Goal: Task Accomplishment & Management: Use online tool/utility

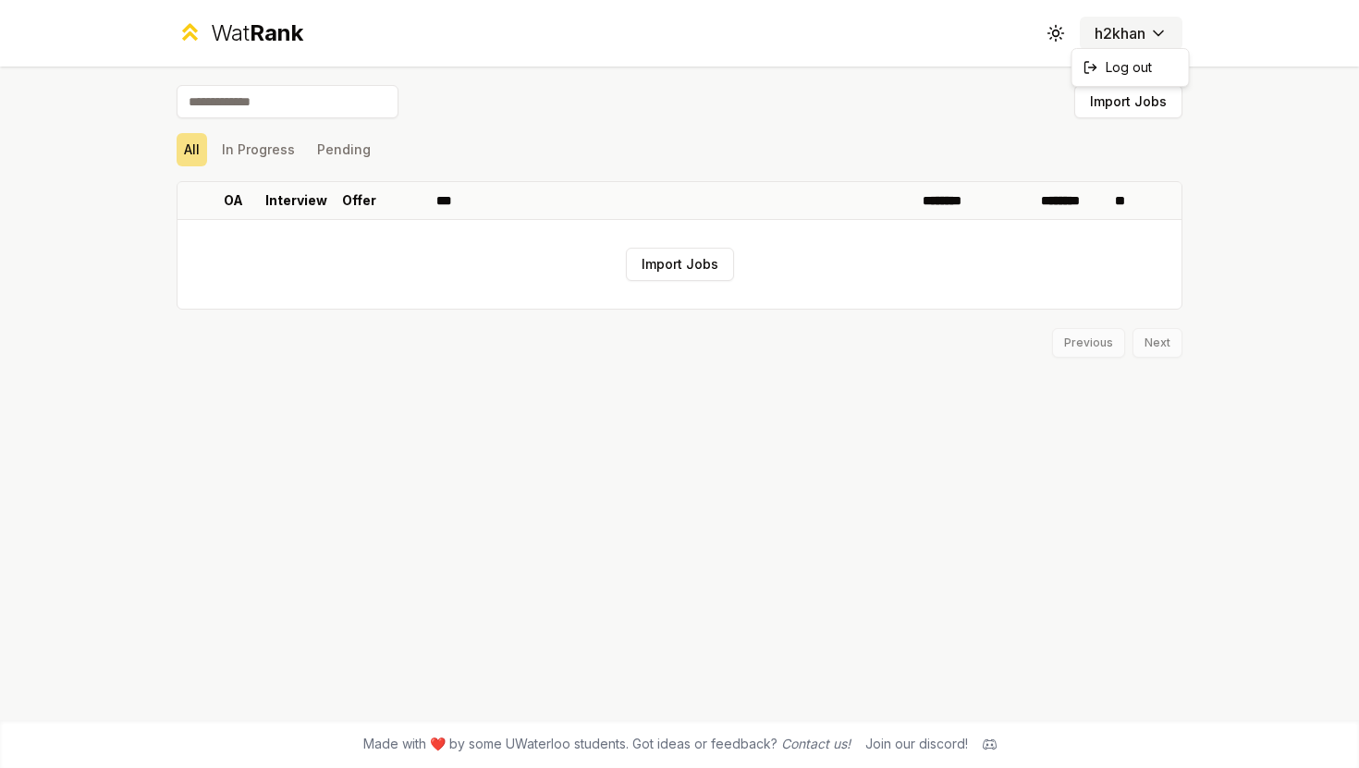
click at [1150, 33] on html "Wat Rank Toggle theme h2khan Import Jobs All In Progress Pending OA Interview O…" at bounding box center [679, 384] width 1359 height 768
click at [1120, 67] on span "Log out" at bounding box center [1129, 67] width 46 height 18
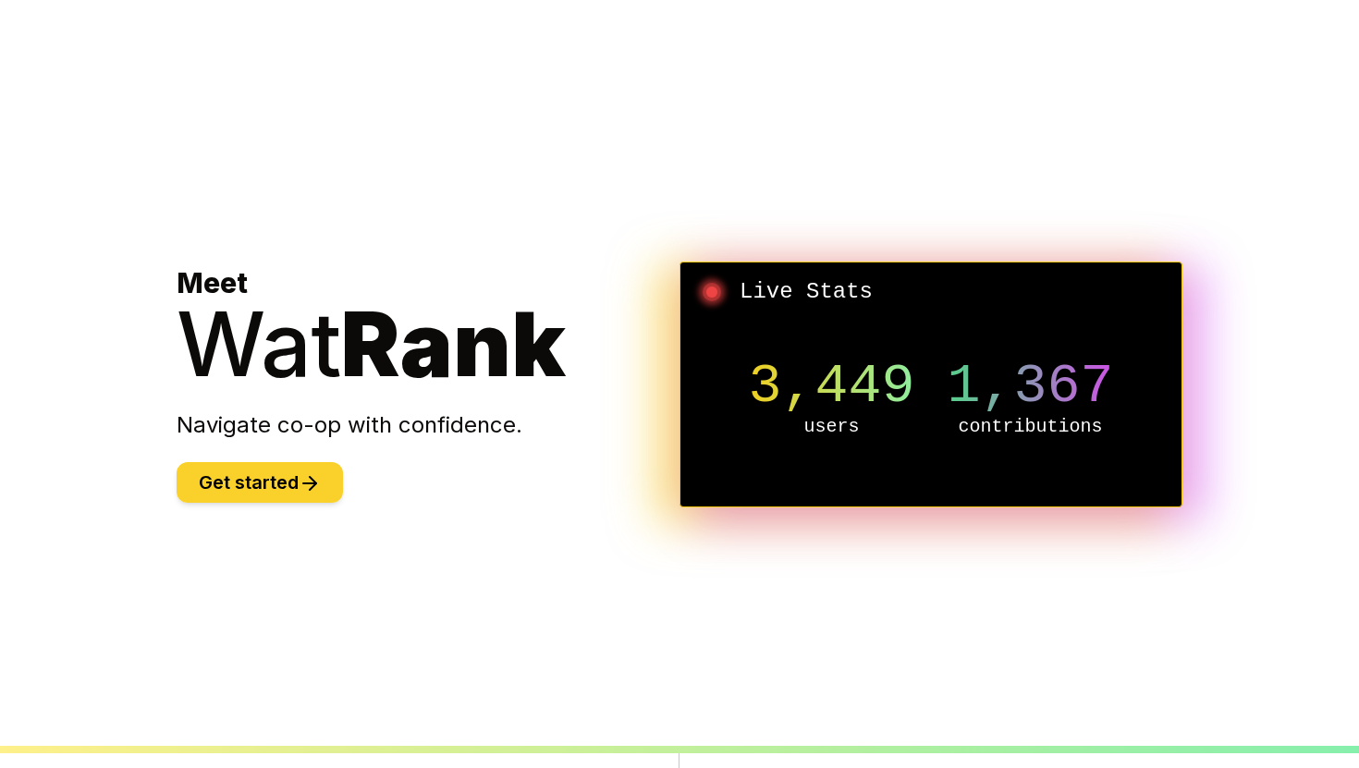
click at [272, 475] on button "Get started" at bounding box center [260, 482] width 166 height 41
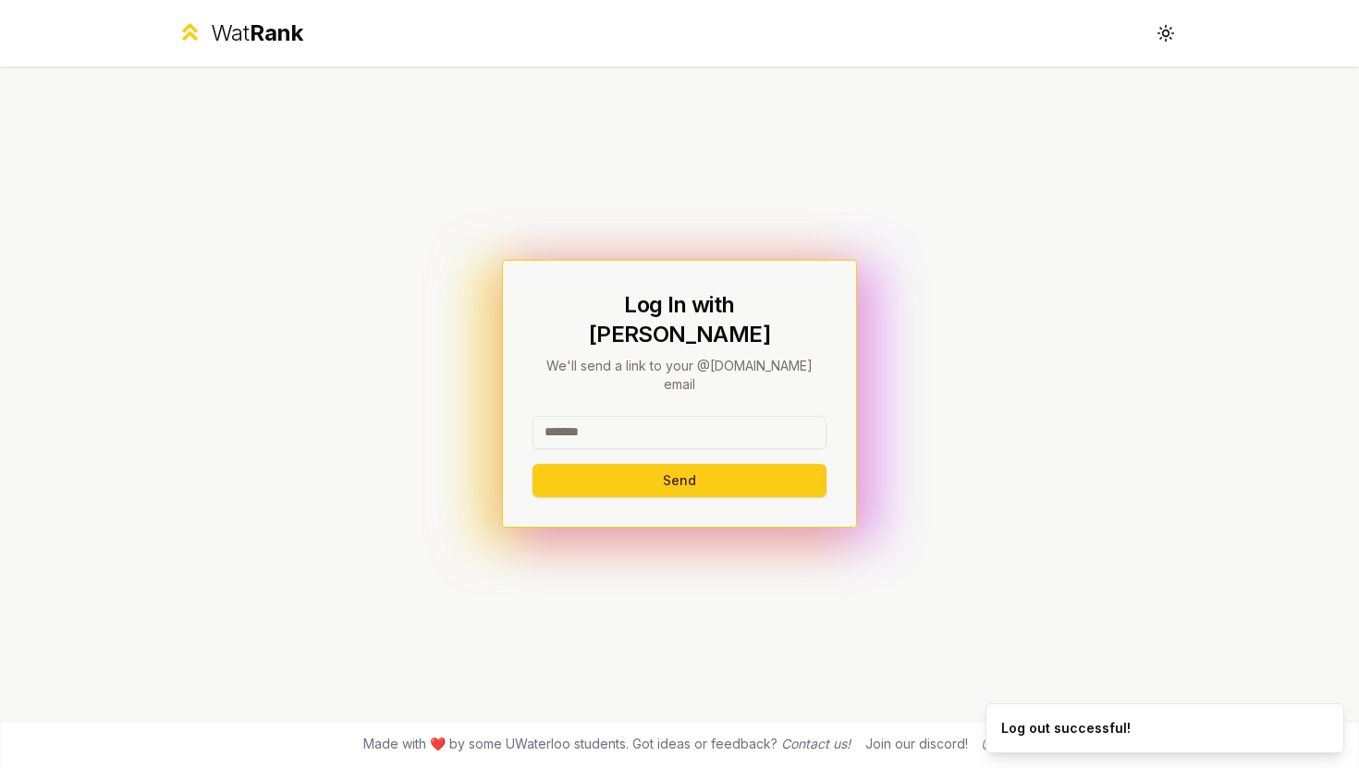
click at [663, 416] on input at bounding box center [679, 432] width 294 height 33
type input "******"
click at [532, 464] on button "Send" at bounding box center [679, 480] width 294 height 33
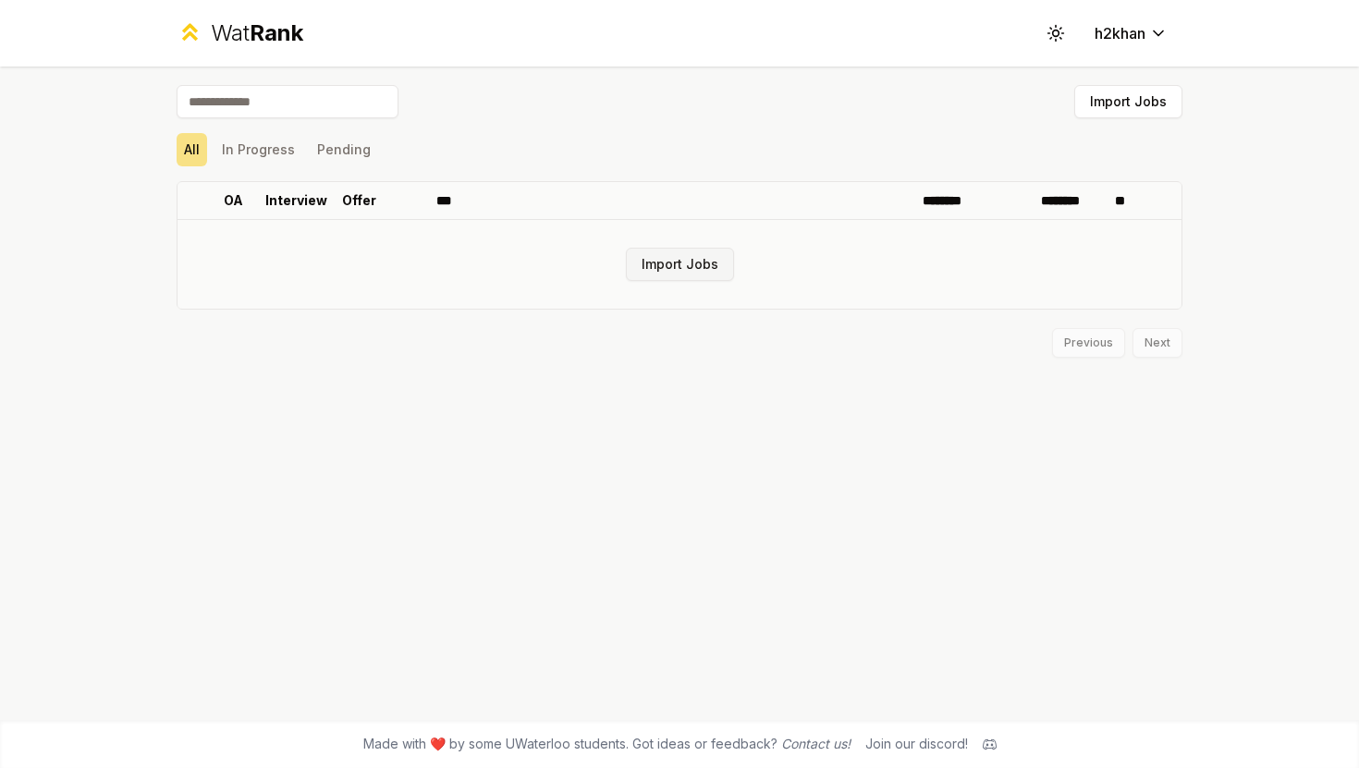
click at [677, 267] on button "Import Jobs" at bounding box center [680, 264] width 108 height 33
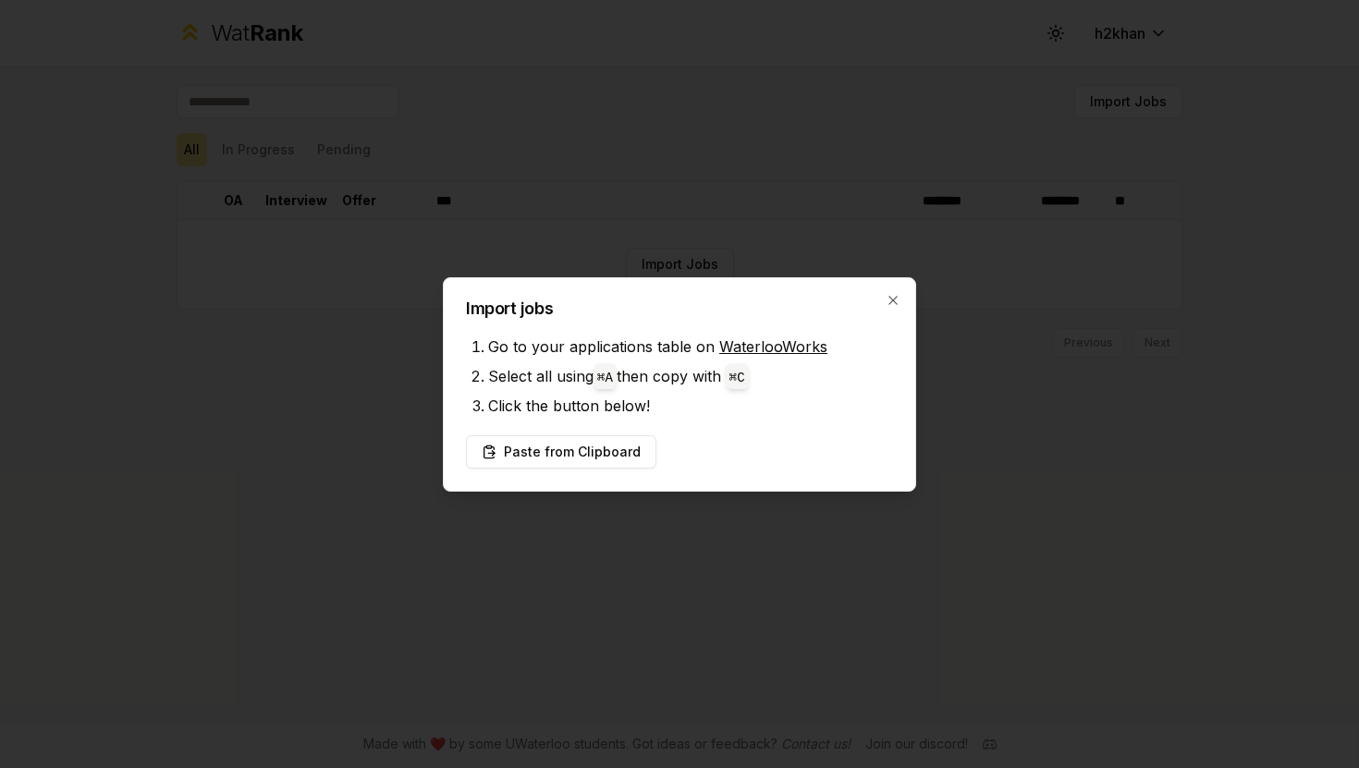
click at [750, 339] on link "WaterlooWorks" at bounding box center [773, 346] width 108 height 18
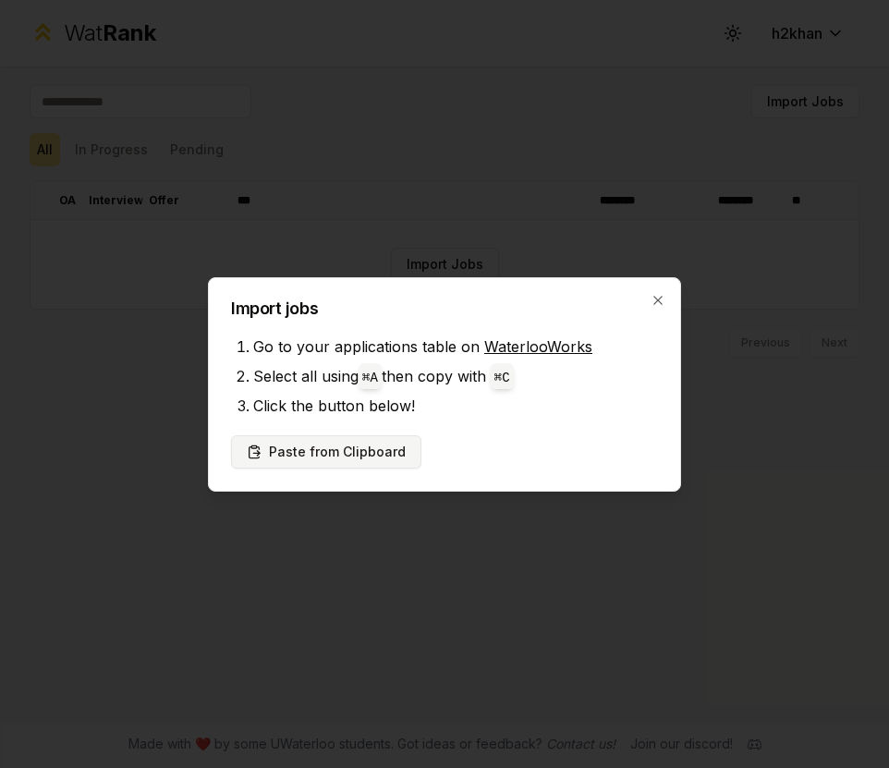
click at [346, 447] on button "Paste from Clipboard" at bounding box center [326, 451] width 190 height 33
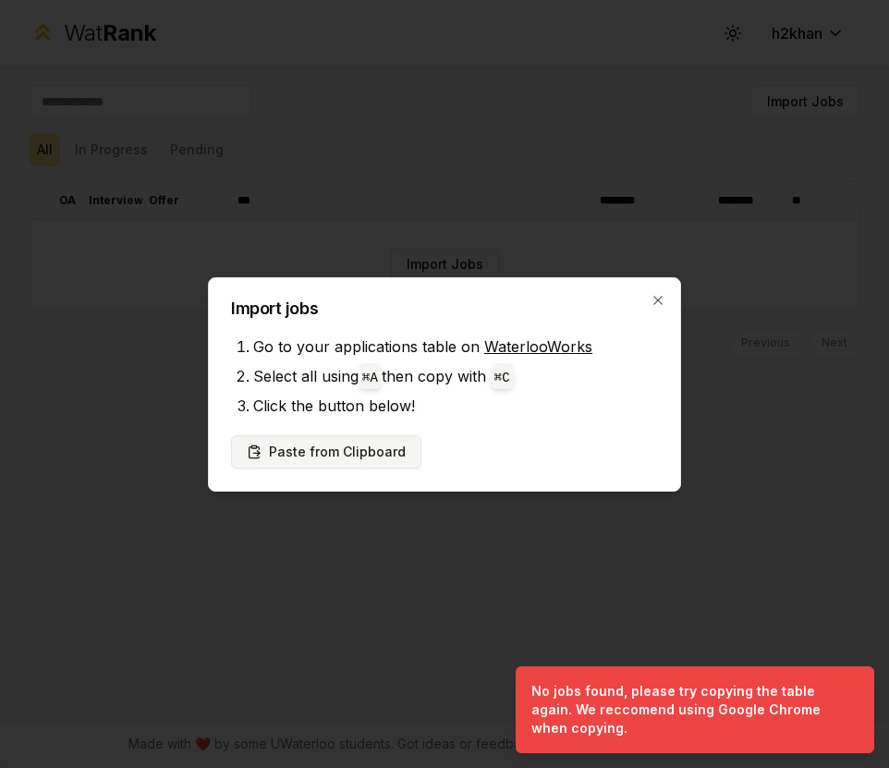
click at [359, 453] on button "Paste from Clipboard" at bounding box center [326, 451] width 190 height 33
click at [347, 439] on button "Paste from Clipboard" at bounding box center [326, 451] width 190 height 33
click at [369, 448] on button "Paste from Clipboard" at bounding box center [326, 451] width 190 height 33
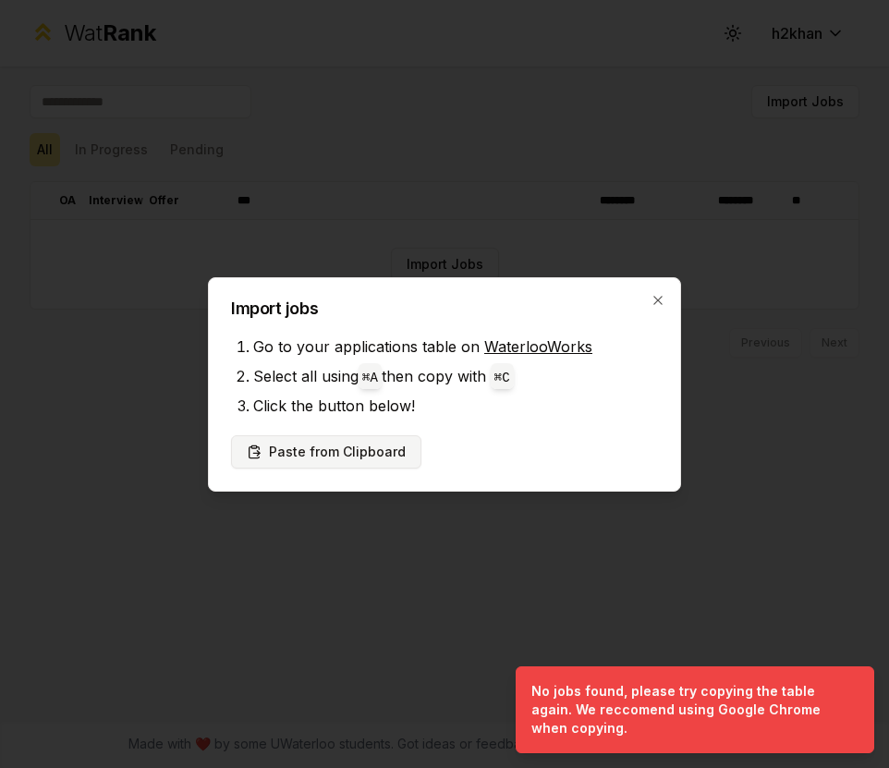
click at [369, 448] on button "Paste from Clipboard" at bounding box center [326, 451] width 190 height 33
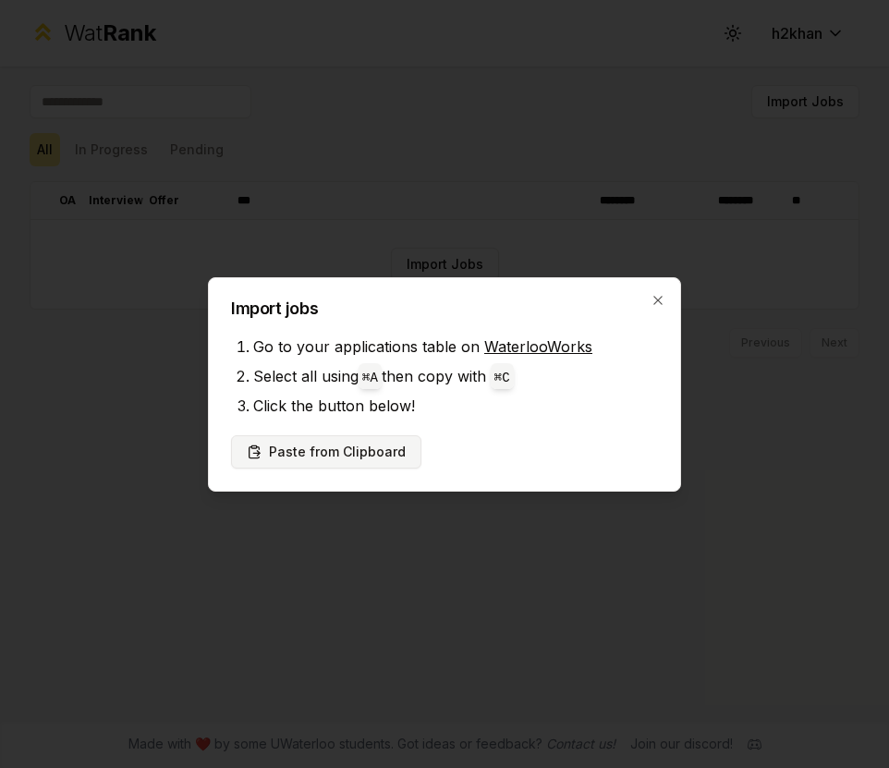
click at [358, 444] on button "Paste from Clipboard" at bounding box center [326, 451] width 190 height 33
